Goal: Obtain resource: Download file/media

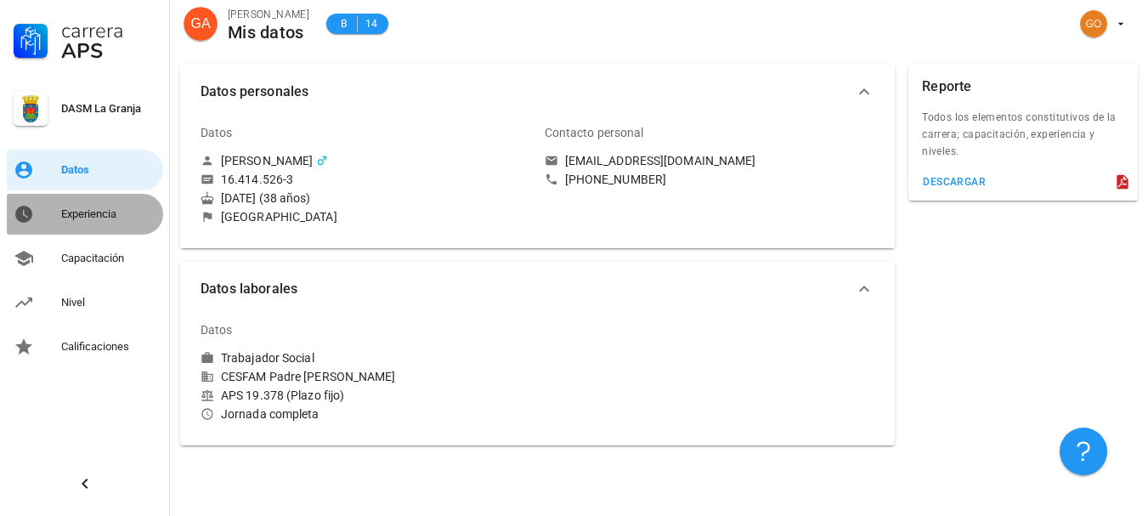
click at [115, 223] on div "Experiencia" at bounding box center [108, 213] width 95 height 27
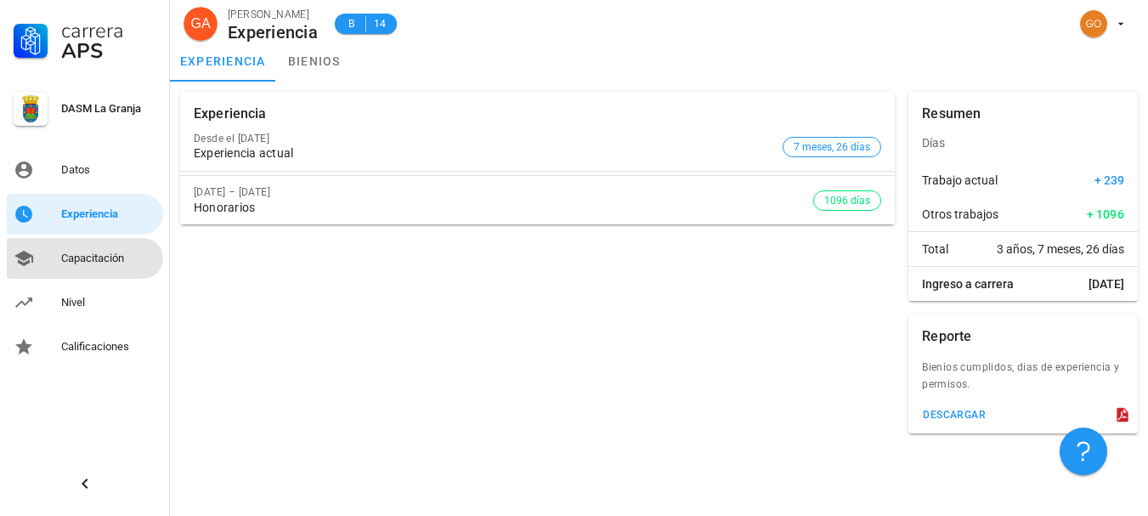
click at [118, 246] on div "Capacitación" at bounding box center [108, 258] width 95 height 27
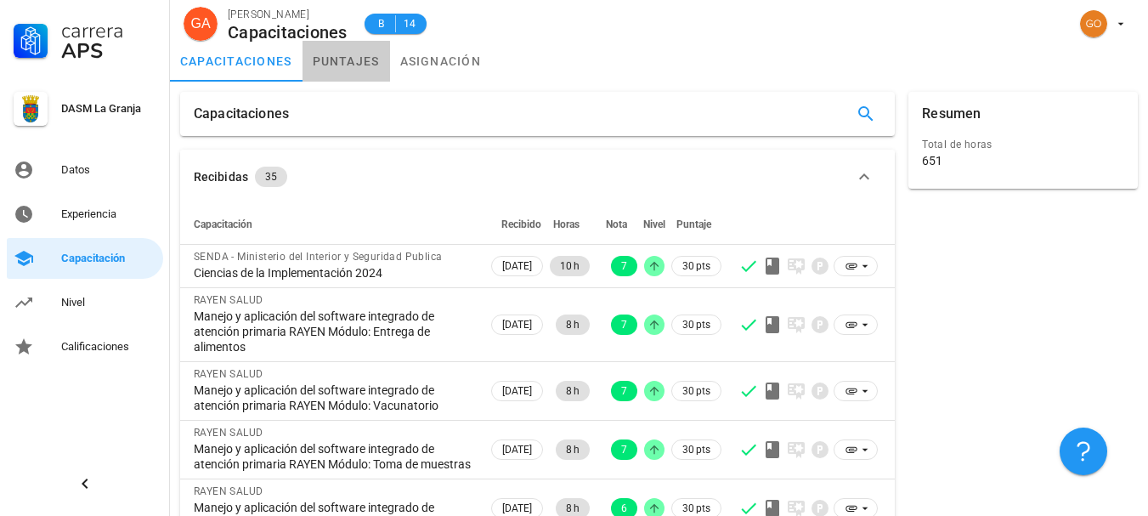
click at [331, 61] on link "puntajes" at bounding box center [345, 61] width 87 height 41
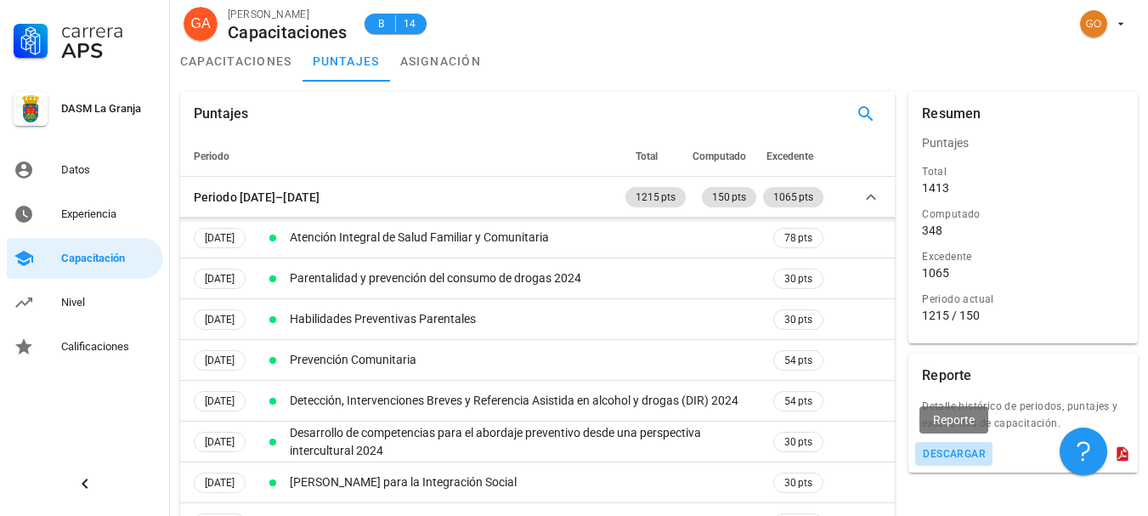
click at [964, 457] on div "descargar" at bounding box center [954, 454] width 64 height 12
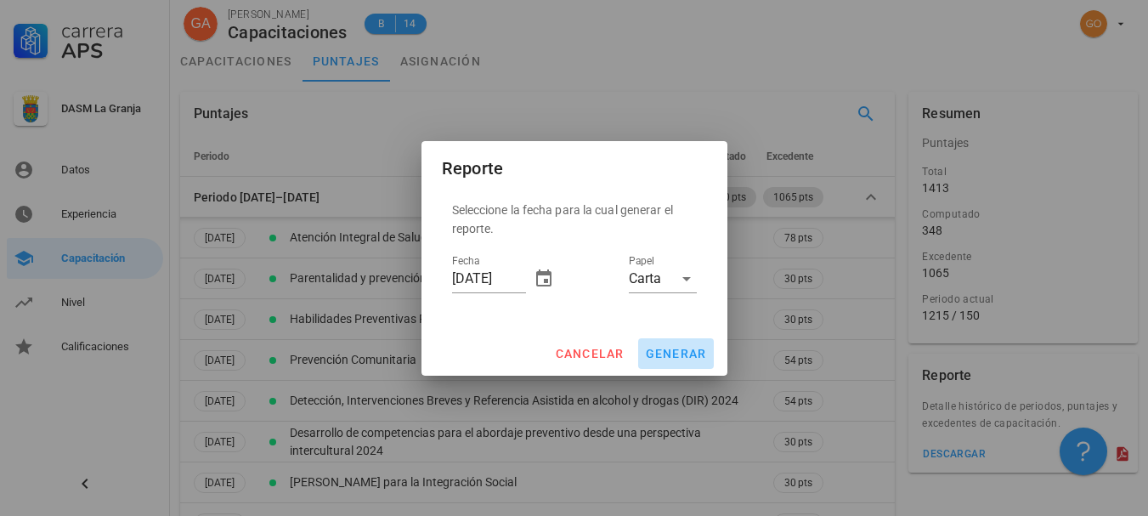
click at [680, 355] on span "generar" at bounding box center [676, 354] width 62 height 14
